Goal: Information Seeking & Learning: Learn about a topic

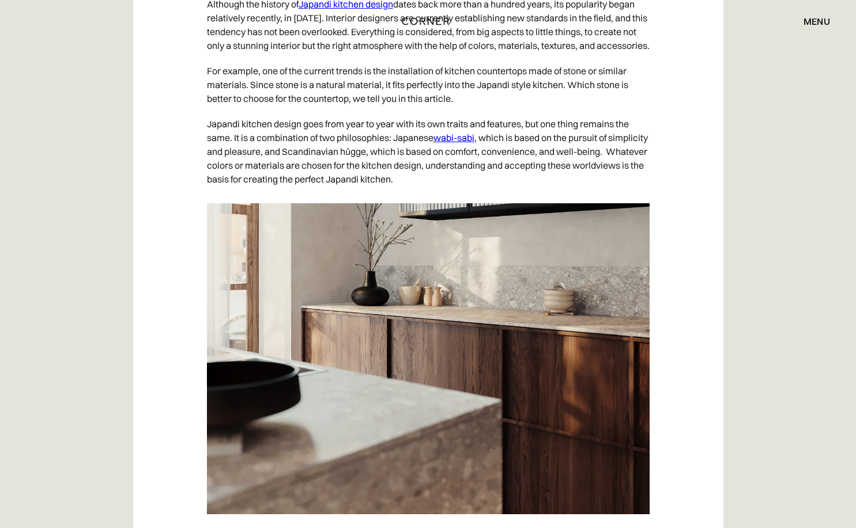
scroll to position [1574, 0]
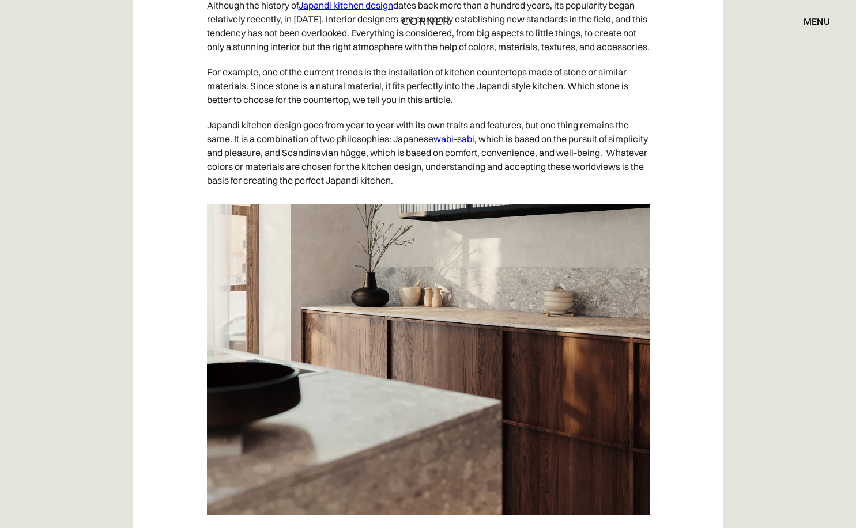
click at [384, 345] on img at bounding box center [428, 360] width 443 height 311
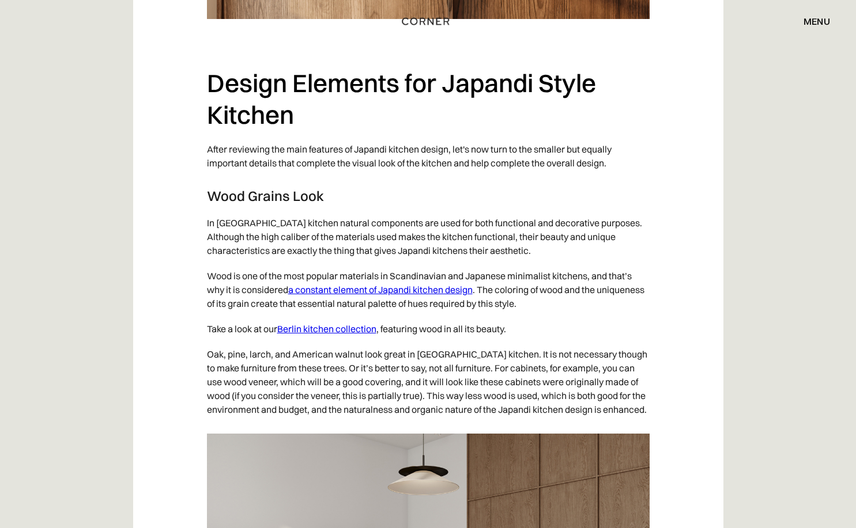
scroll to position [3856, 0]
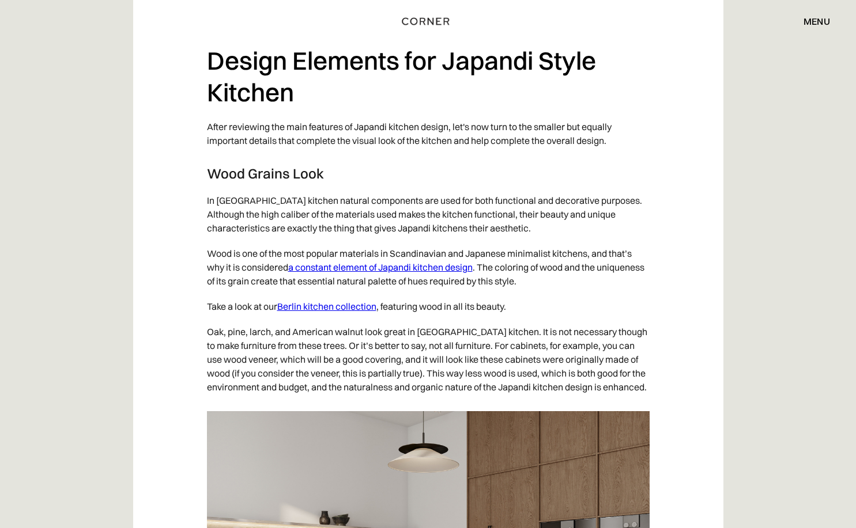
click at [330, 312] on link "Berlin kitchen collection" at bounding box center [326, 307] width 99 height 12
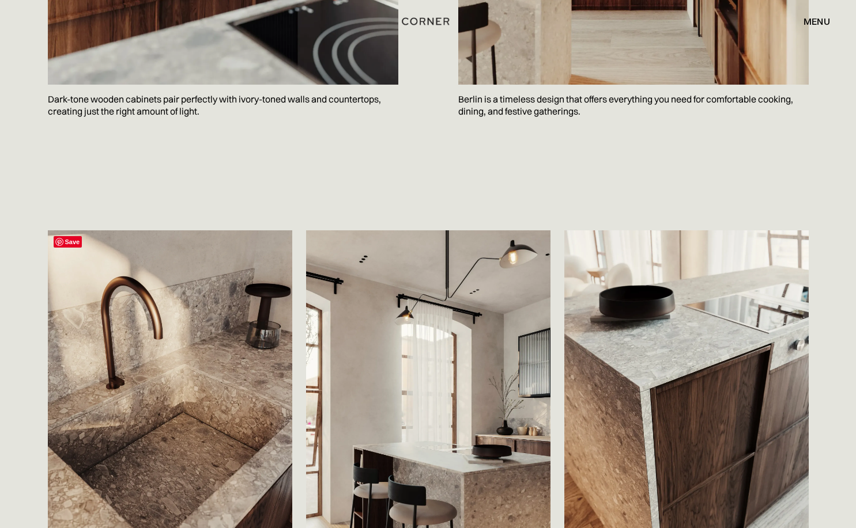
scroll to position [1855, 0]
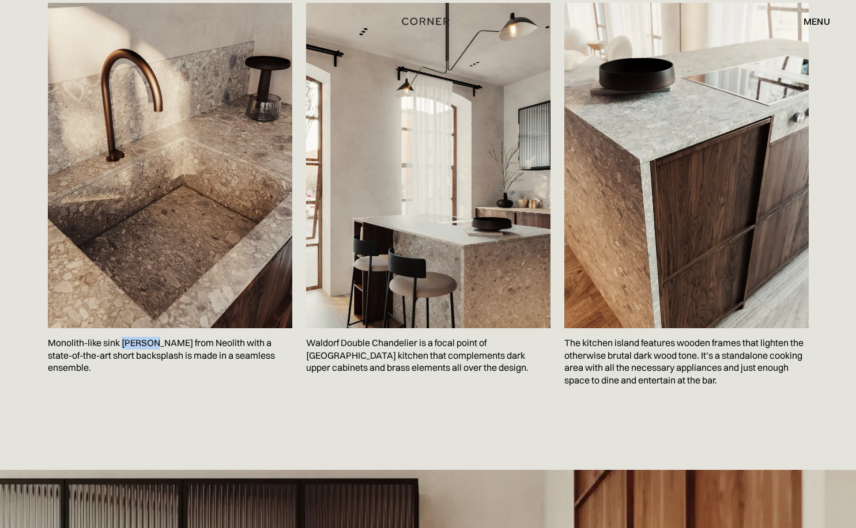
drag, startPoint x: 153, startPoint y: 343, endPoint x: 150, endPoint y: 349, distance: 6.2
click at [122, 344] on p "Monolith-like sink Terazzo Crepo from Neolith with a state-of-the-art short bac…" at bounding box center [170, 355] width 244 height 55
copy p "Terazzo"
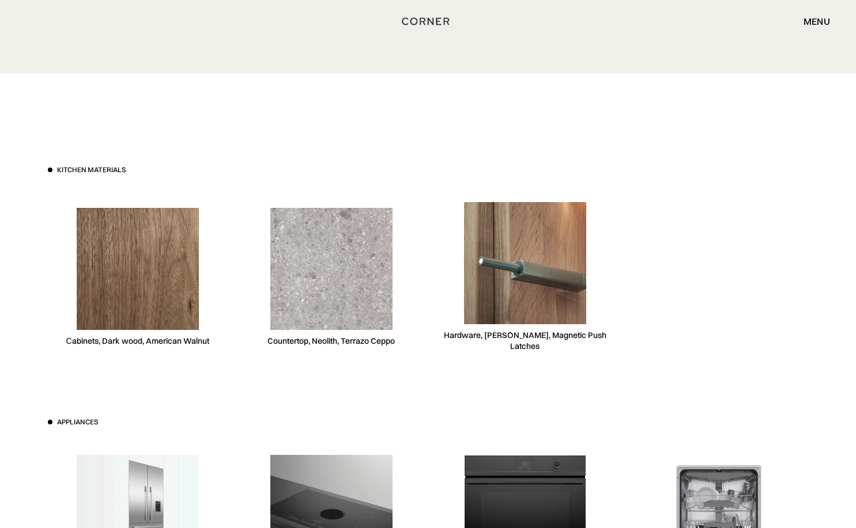
scroll to position [3496, 0]
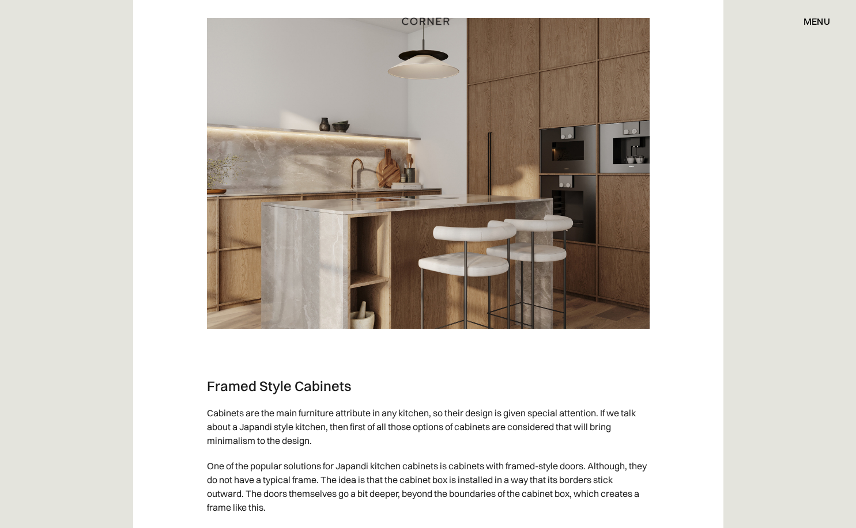
scroll to position [4384, 0]
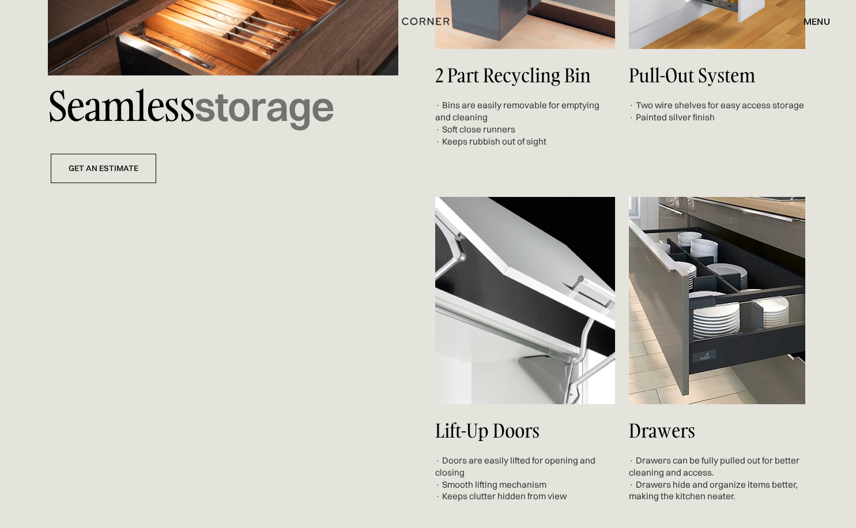
scroll to position [4203, 0]
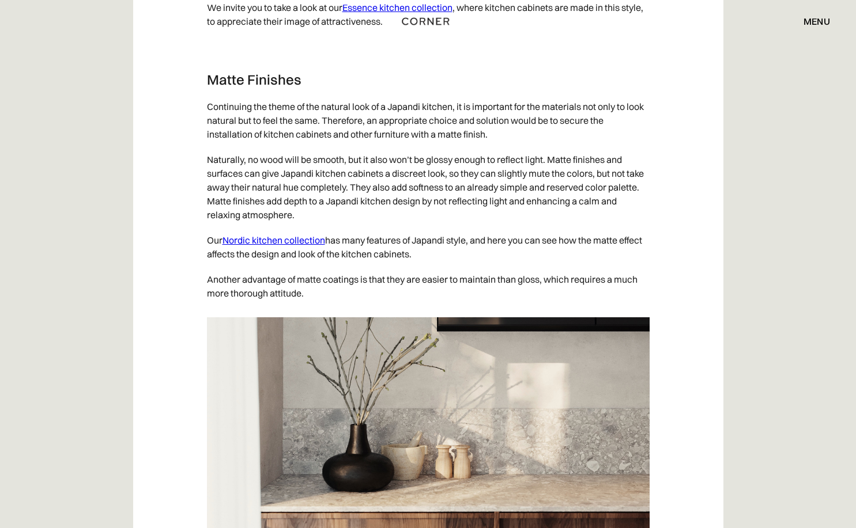
scroll to position [4765, 0]
